Goal: Task Accomplishment & Management: Use online tool/utility

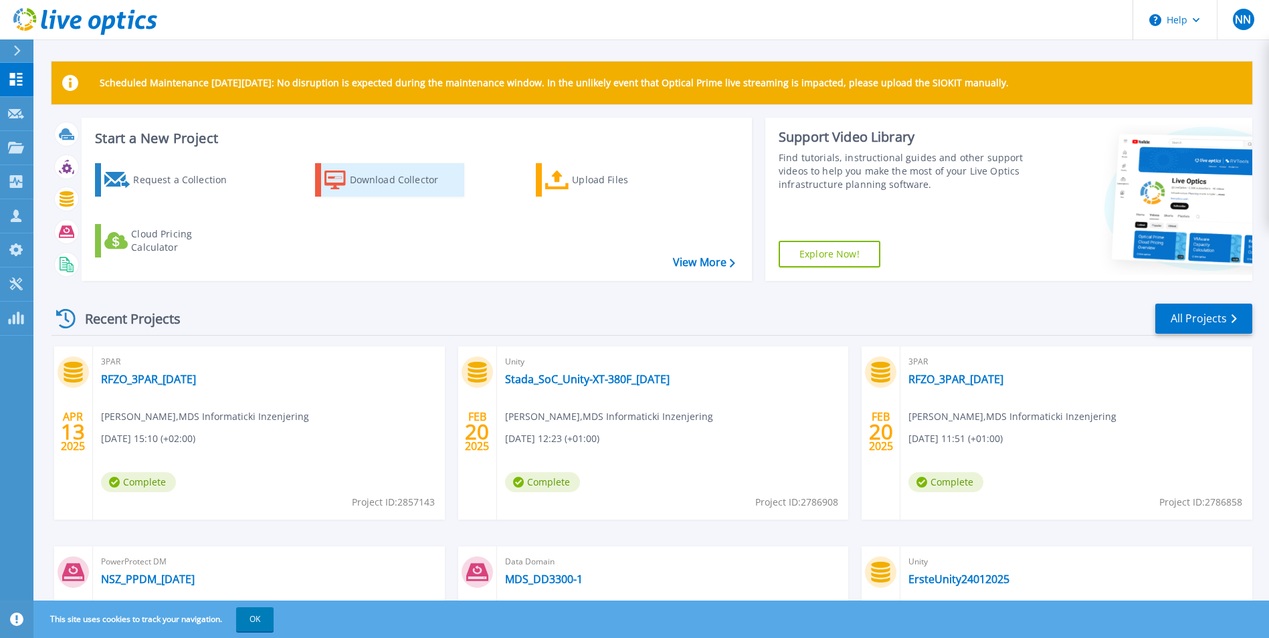
click at [347, 177] on link "Download Collector" at bounding box center [389, 179] width 149 height 33
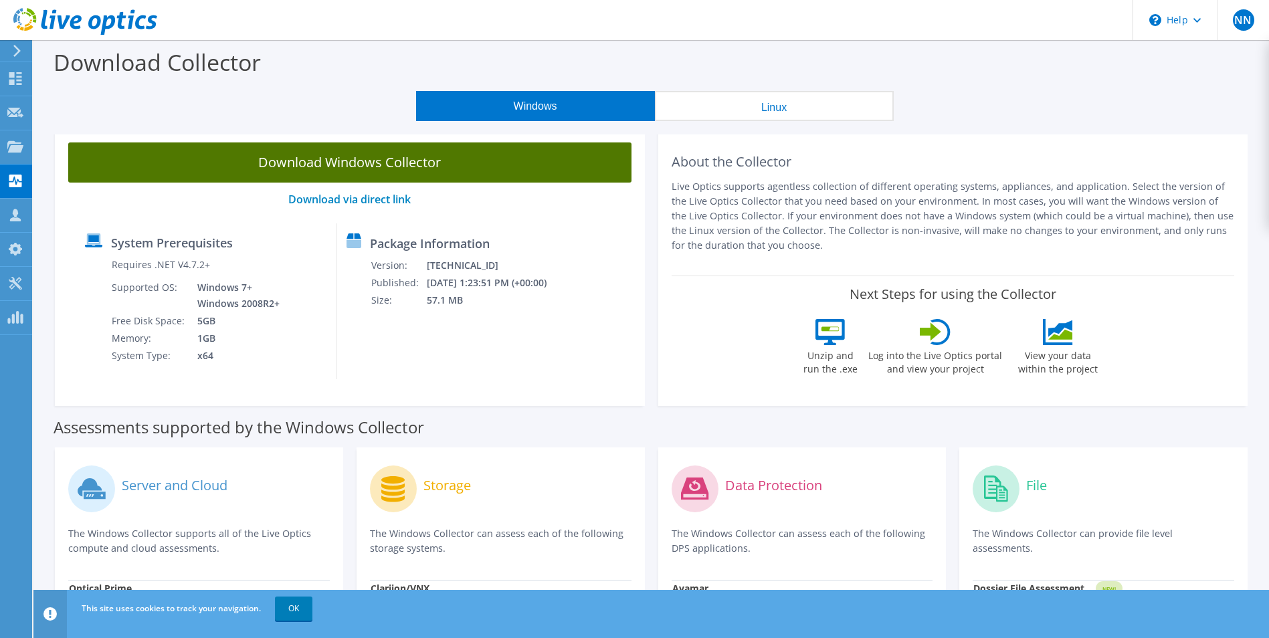
click at [397, 170] on link "Download Windows Collector" at bounding box center [349, 162] width 563 height 40
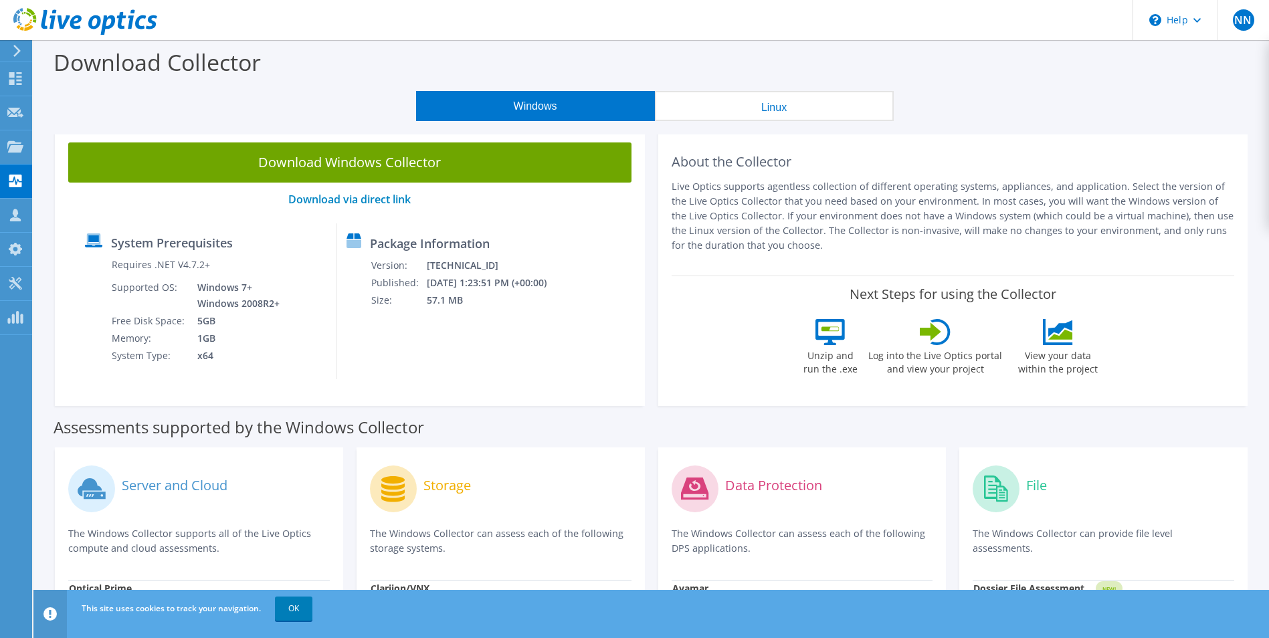
click at [270, 91] on div "Windows Linux" at bounding box center [655, 106] width 1216 height 30
click at [17, 74] on icon at bounding box center [15, 78] width 16 height 13
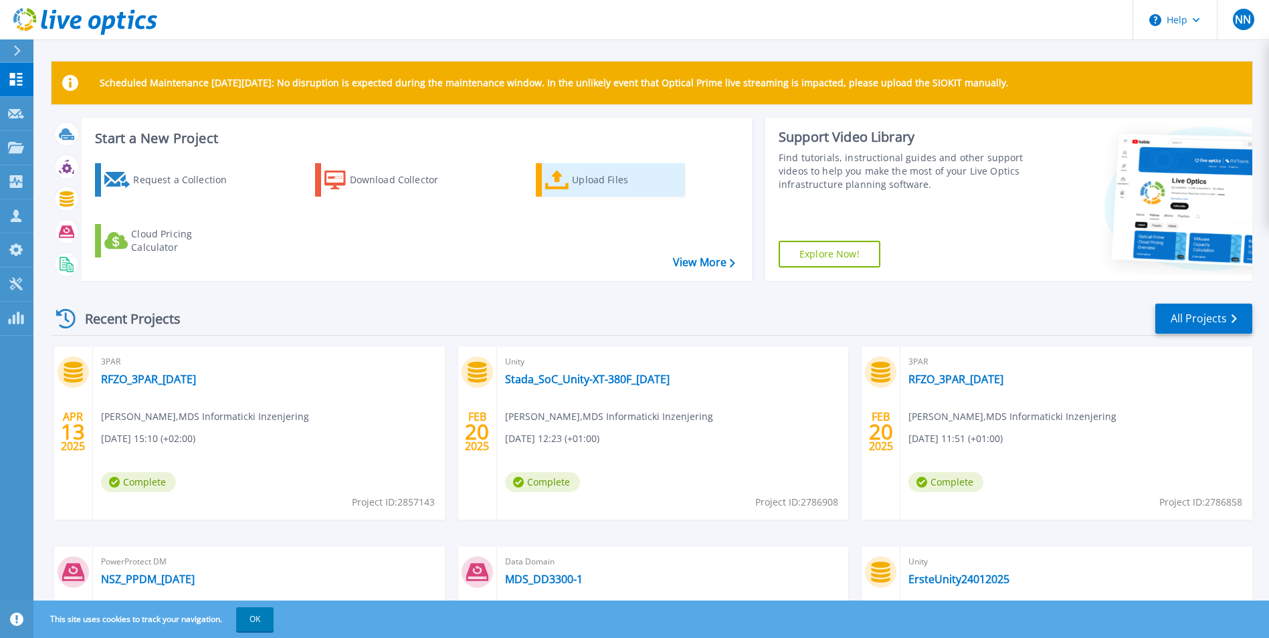
click at [605, 182] on div "Upload Files" at bounding box center [625, 180] width 107 height 27
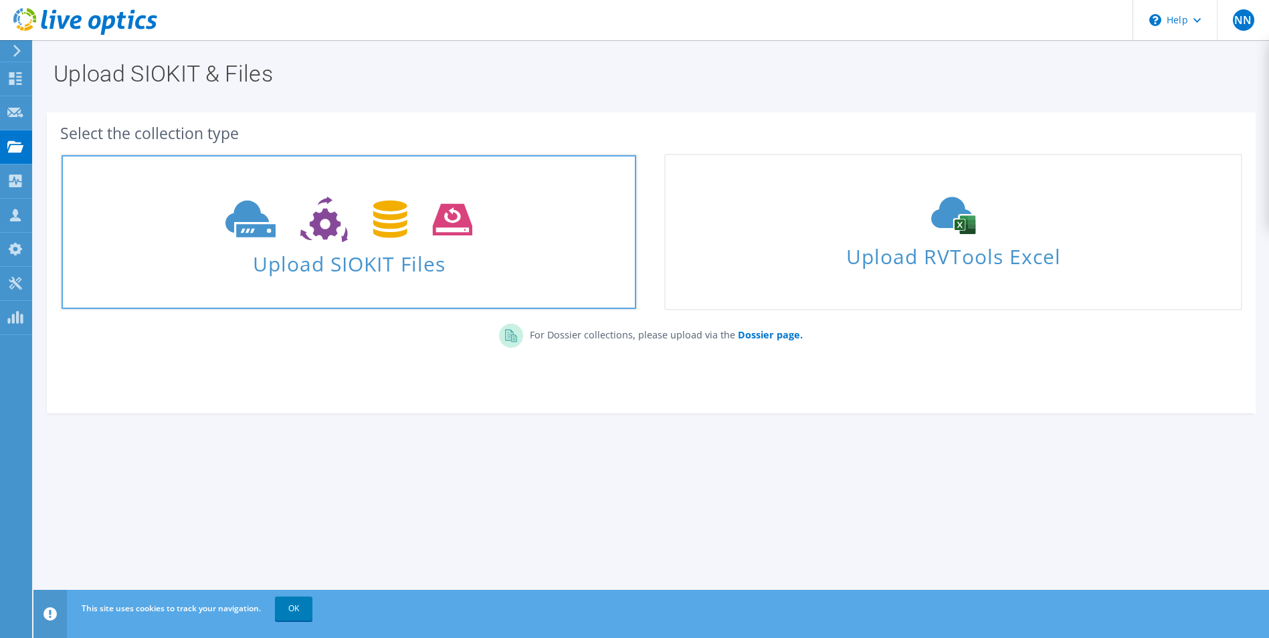
click at [292, 231] on icon at bounding box center [348, 220] width 247 height 46
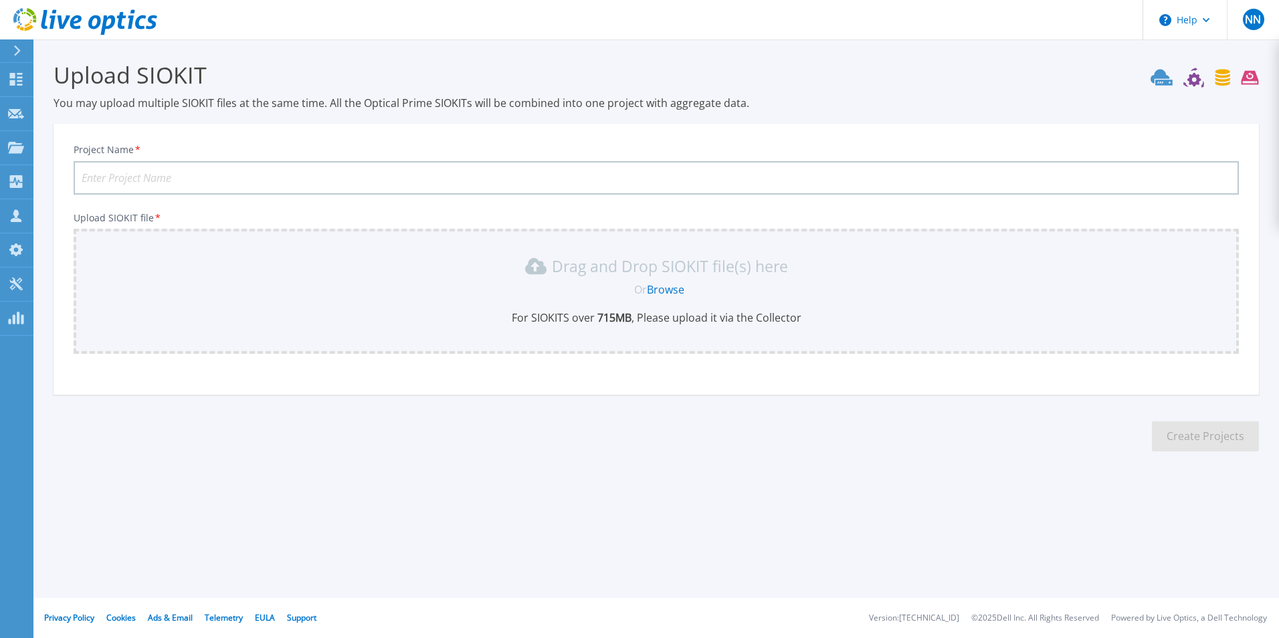
click at [395, 267] on div "Drag and Drop SIOKIT file(s) here" at bounding box center [656, 266] width 1149 height 21
click at [664, 285] on link "Browse" at bounding box center [665, 289] width 37 height 15
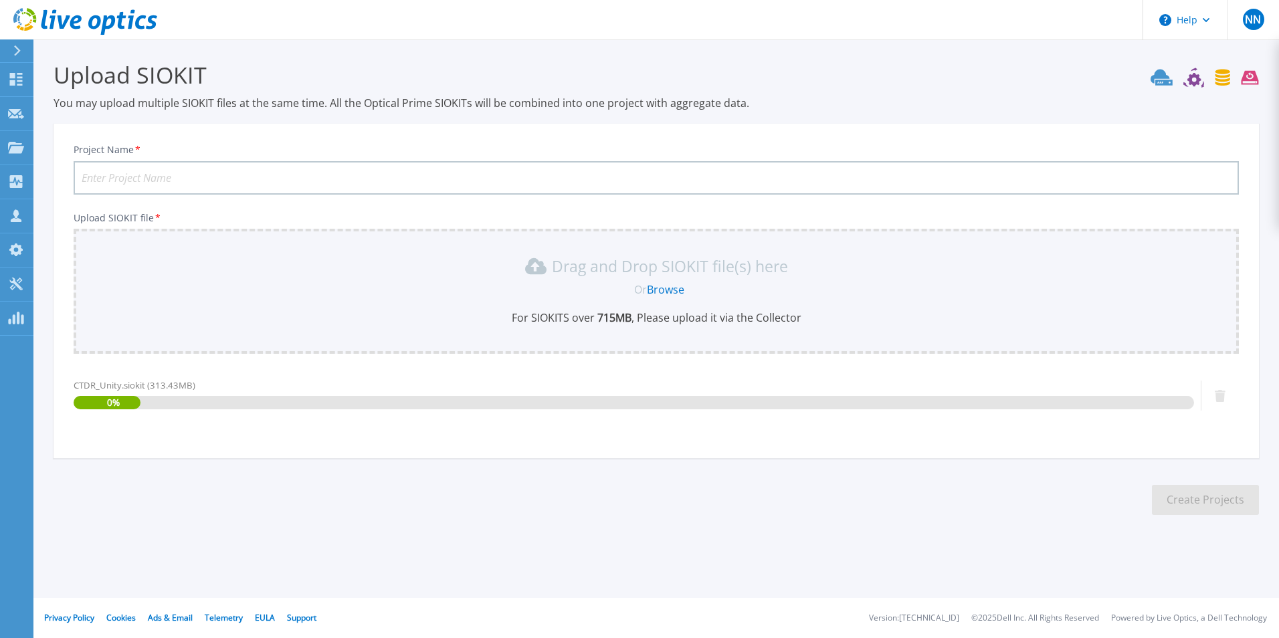
click at [311, 177] on input "Project Name *" at bounding box center [656, 177] width 1165 height 33
paste input "CTDRUnity"
click at [296, 268] on div "Drag and Drop SIOKIT file(s) here" at bounding box center [656, 266] width 1149 height 21
click at [113, 173] on input "CTDRUnity" at bounding box center [656, 177] width 1165 height 33
click at [109, 176] on input "CTDRUnity" at bounding box center [656, 177] width 1165 height 33
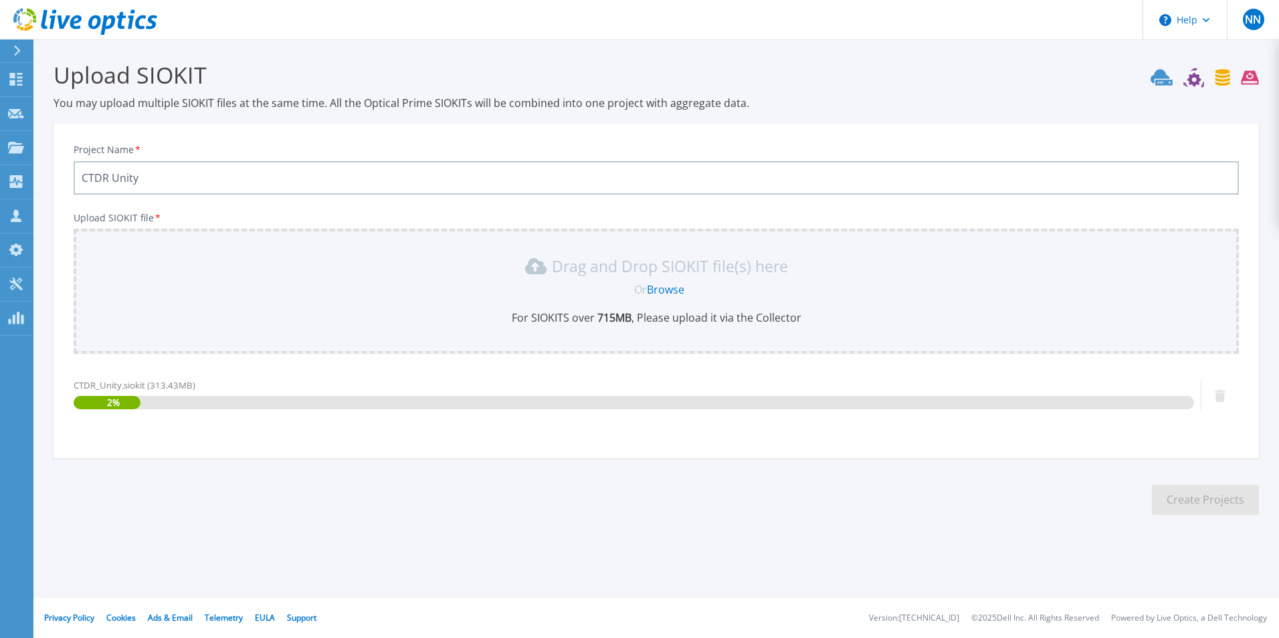
click at [175, 184] on input "CTDR Unity" at bounding box center [656, 177] width 1165 height 33
type input "CTDR Unity"
click at [233, 151] on div "Project Name * CTDR Unity" at bounding box center [656, 169] width 1165 height 51
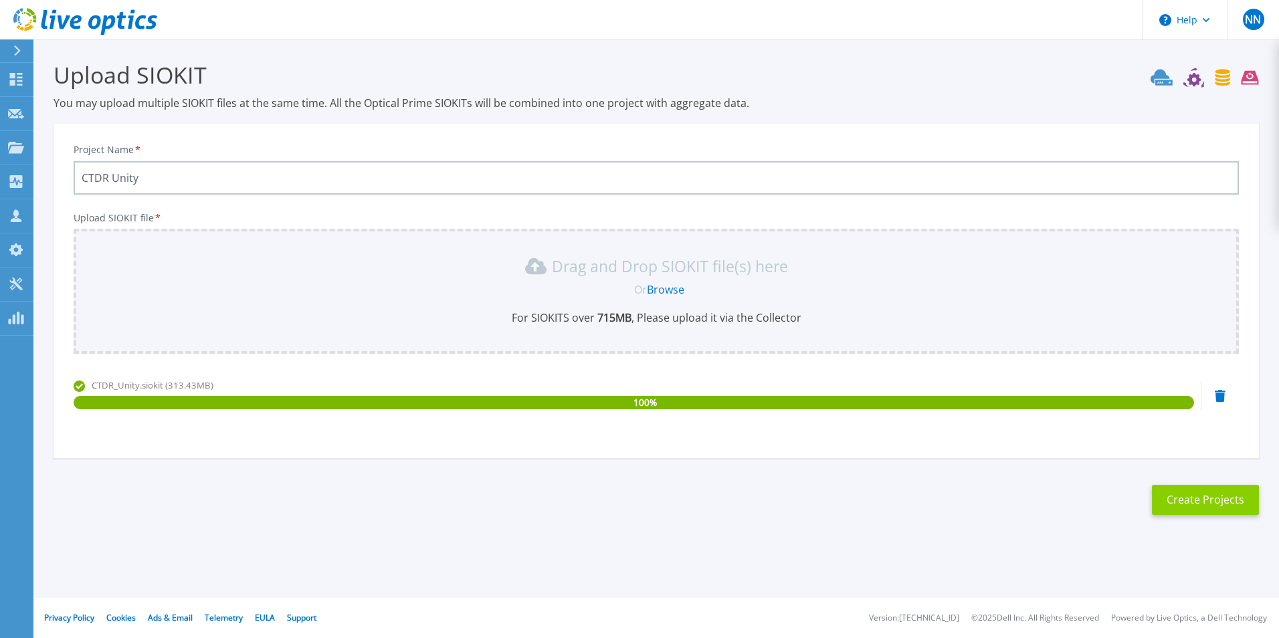
click at [1238, 501] on button "Create Projects" at bounding box center [1205, 500] width 107 height 30
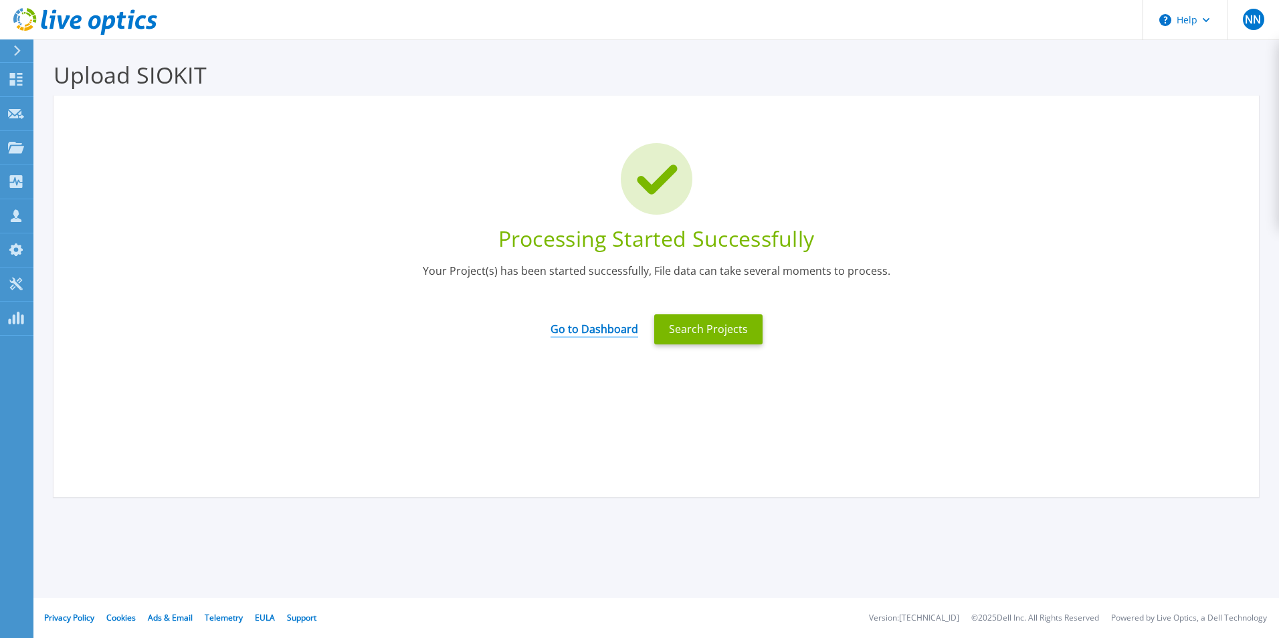
click at [610, 331] on link "Go to Dashboard" at bounding box center [595, 325] width 88 height 26
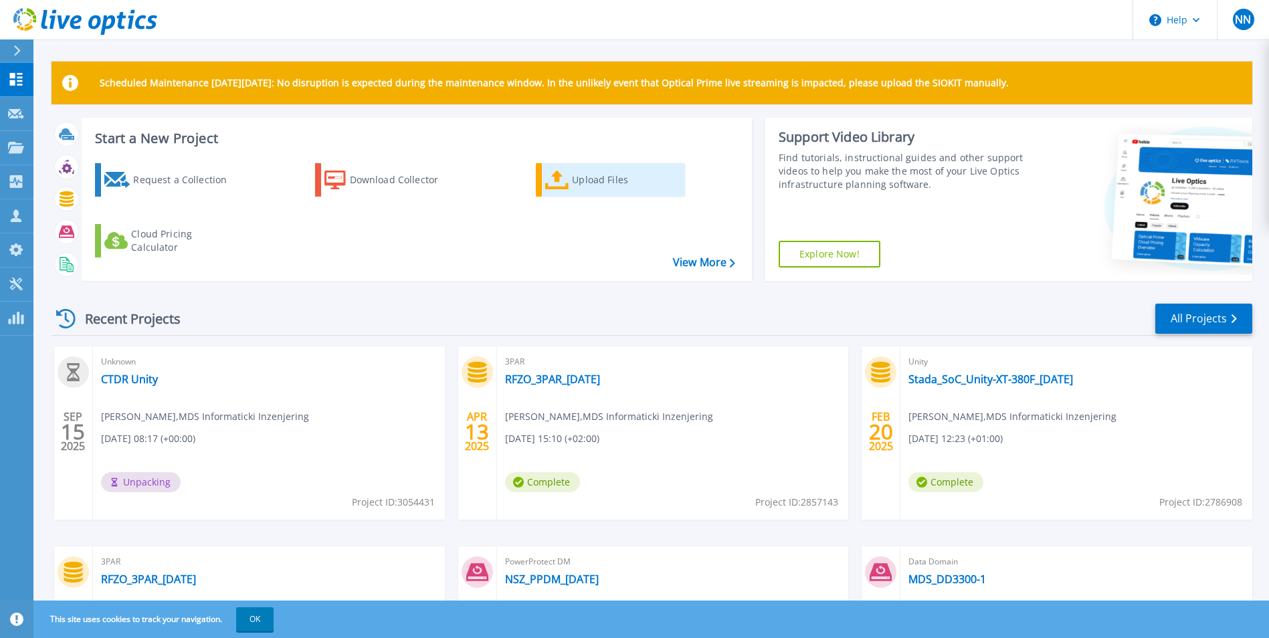
click at [601, 184] on div "Upload Files" at bounding box center [625, 180] width 107 height 27
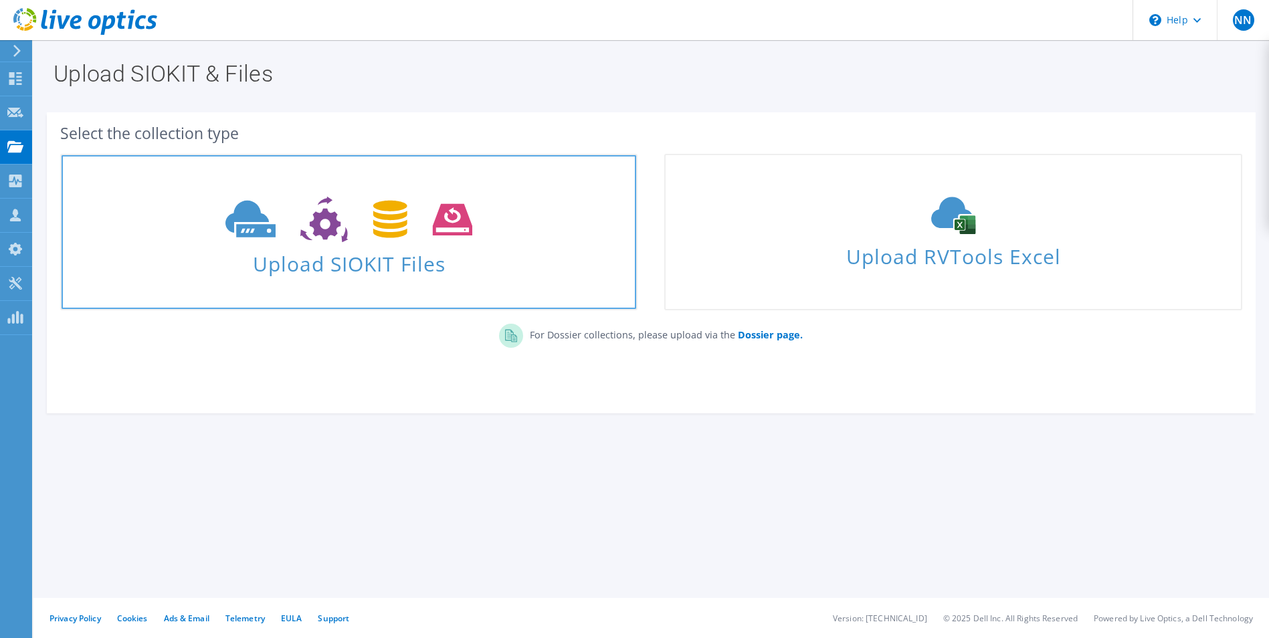
click at [380, 244] on span at bounding box center [349, 218] width 575 height 56
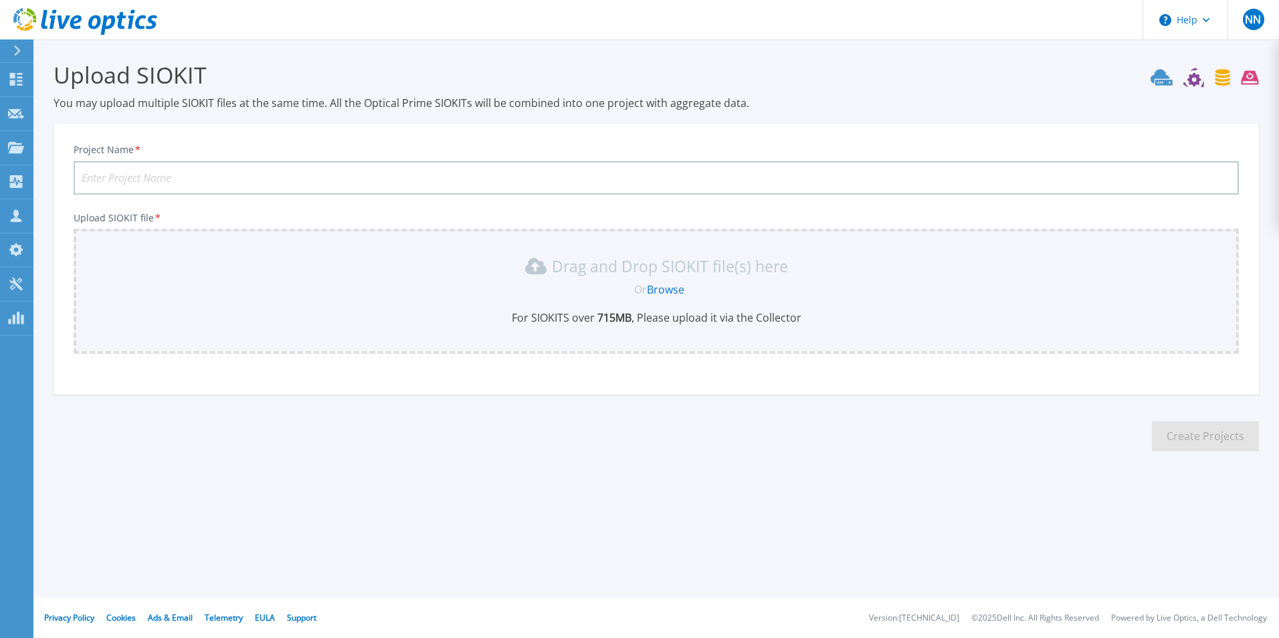
click at [667, 286] on link "Browse" at bounding box center [665, 289] width 37 height 15
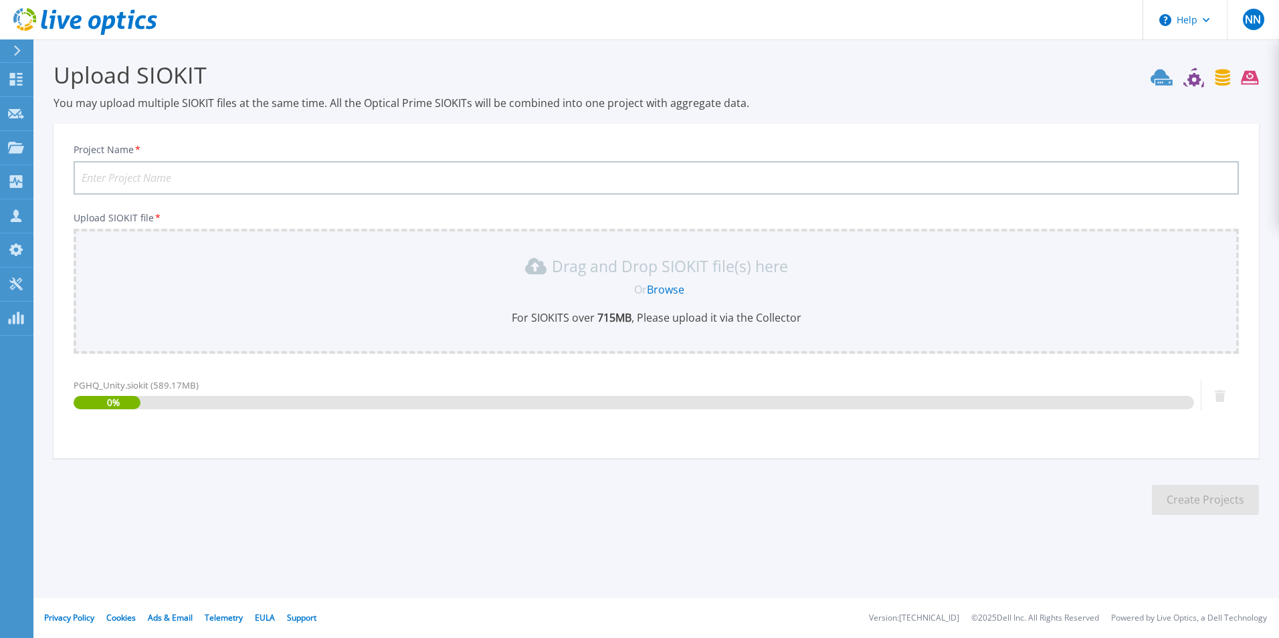
click at [238, 185] on input "Project Name *" at bounding box center [656, 177] width 1165 height 33
paste input "PGHQUnity"
click at [111, 178] on input "PGHQUnity" at bounding box center [656, 177] width 1165 height 33
type input "PGHQ Unity"
click at [231, 139] on div "Project Name * PGHQ Unity Upload SIOKIT file * Drag and Drop SIOKIT file(s) her…" at bounding box center [656, 295] width 1205 height 326
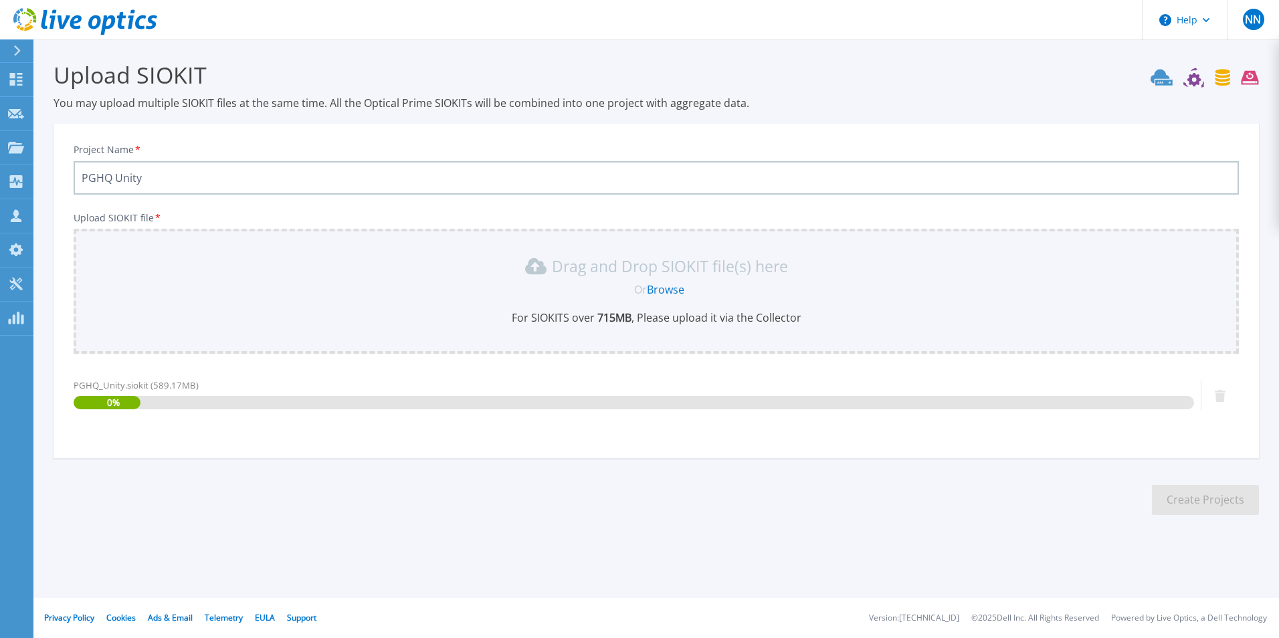
click at [795, 462] on section "Upload SIOKIT You may upload multiple SIOKIT files at the same time. All the Op…" at bounding box center [656, 292] width 1246 height 506
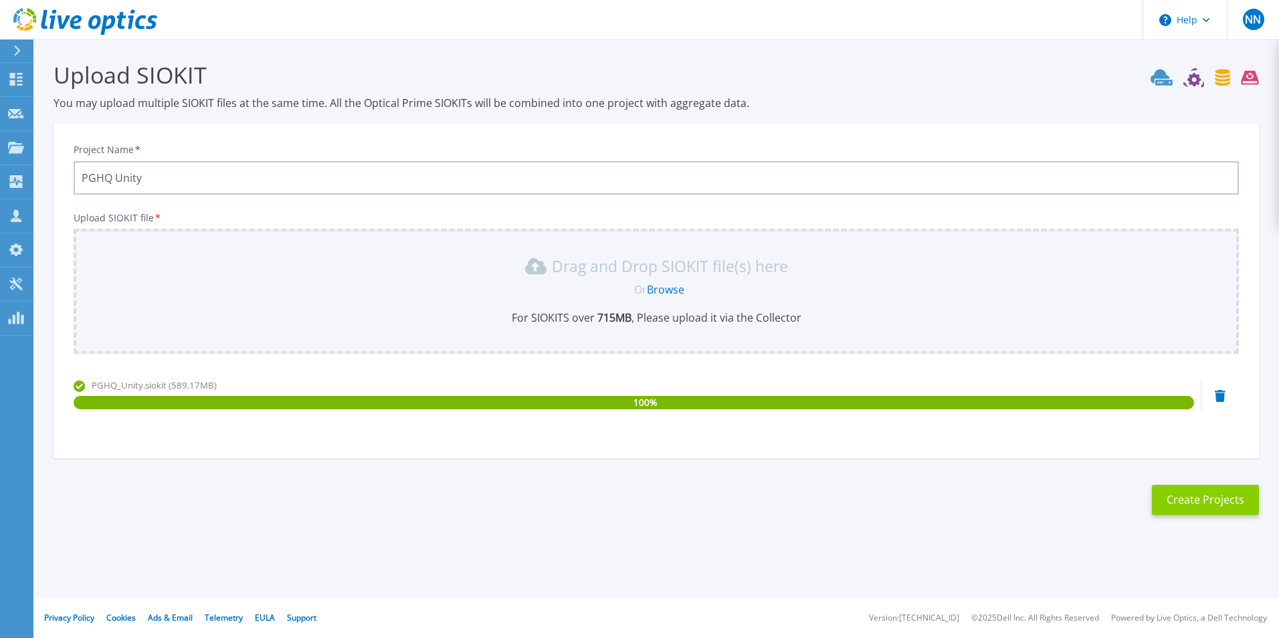
click at [1199, 488] on button "Create Projects" at bounding box center [1205, 500] width 107 height 30
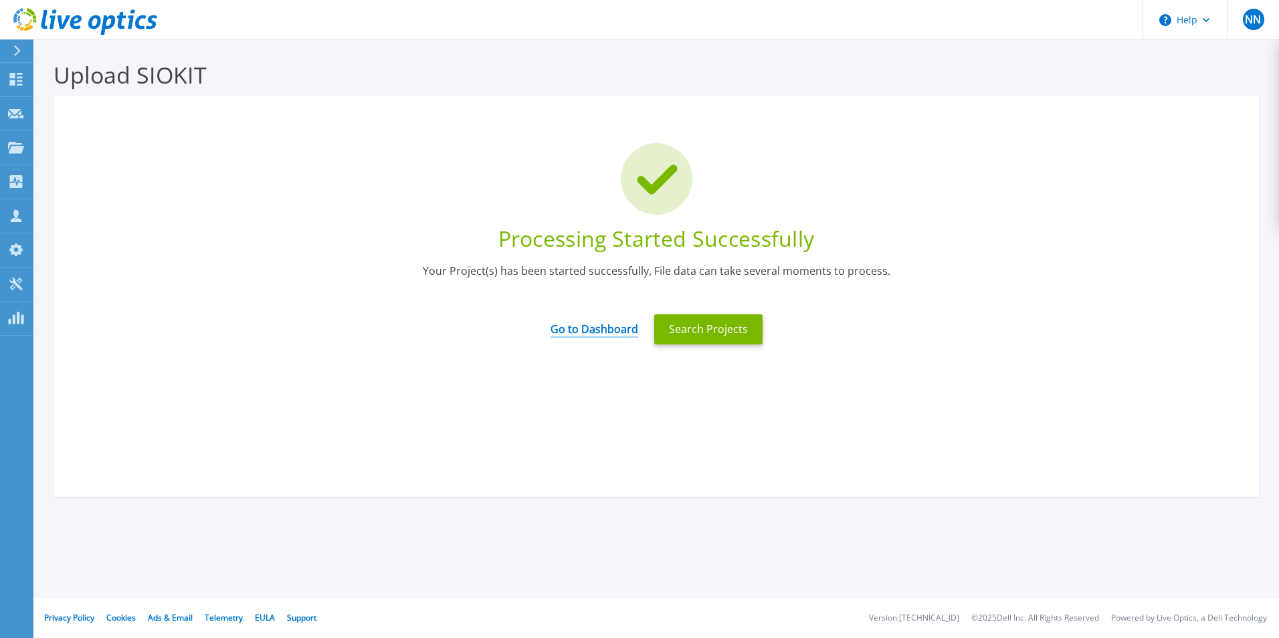
click at [621, 335] on link "Go to Dashboard" at bounding box center [595, 325] width 88 height 26
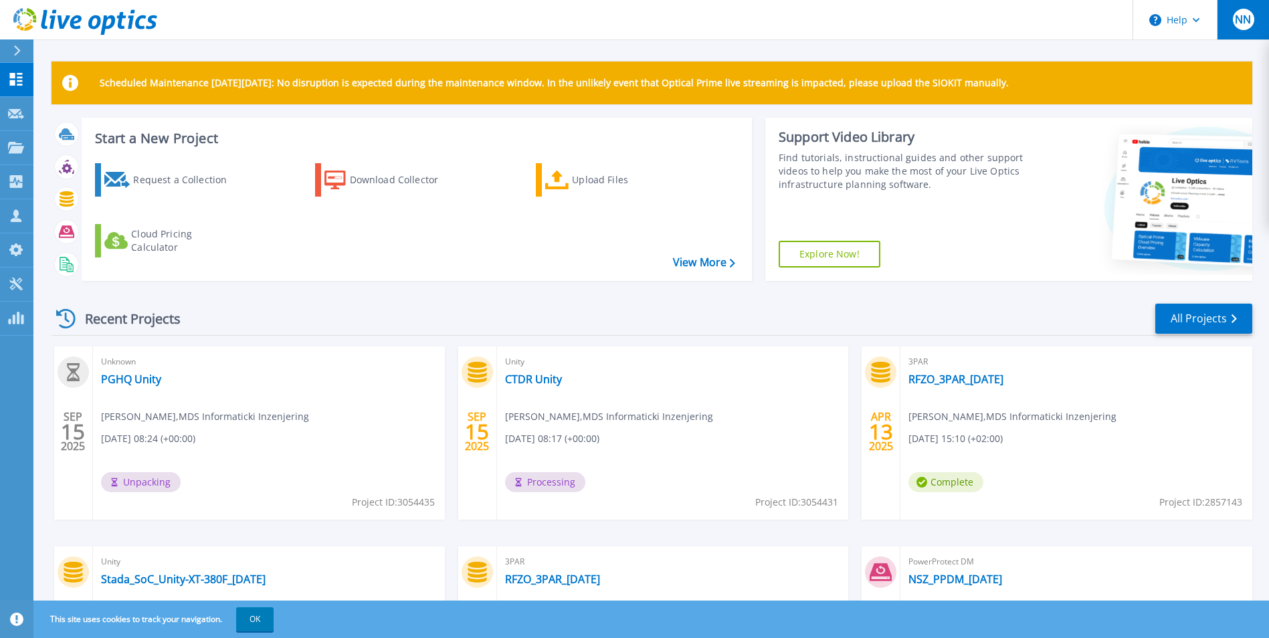
click at [1255, 19] on button "NN" at bounding box center [1243, 19] width 52 height 39
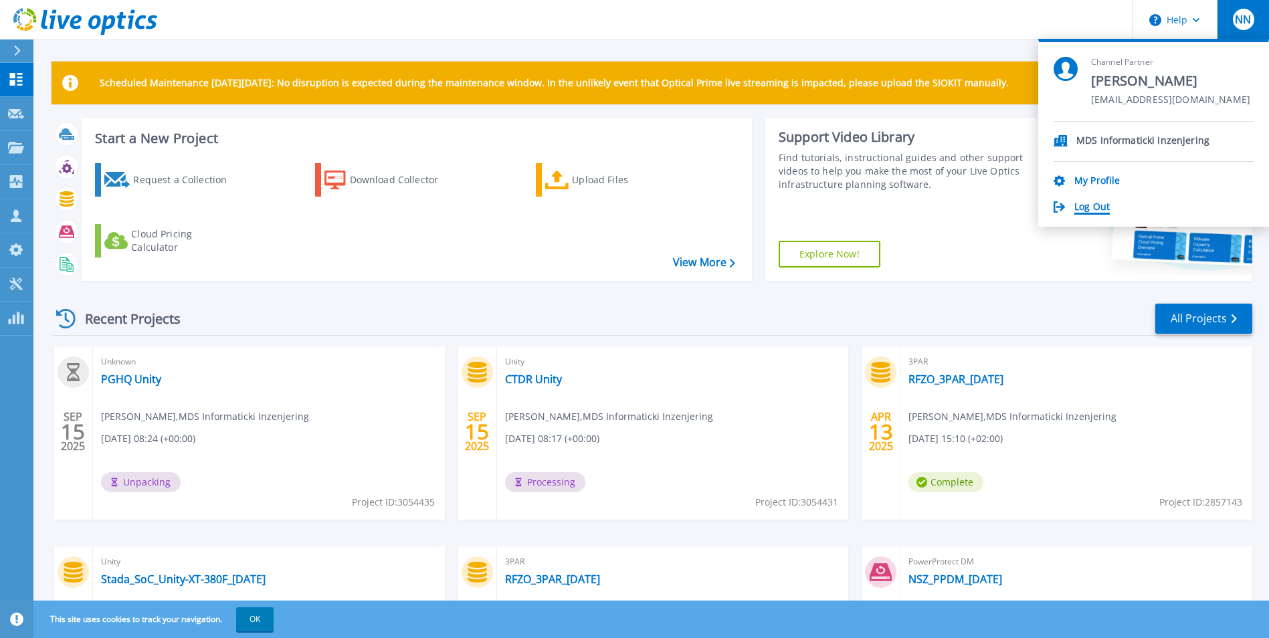
click at [1088, 206] on link "Log Out" at bounding box center [1091, 207] width 35 height 13
